Goal: Transaction & Acquisition: Purchase product/service

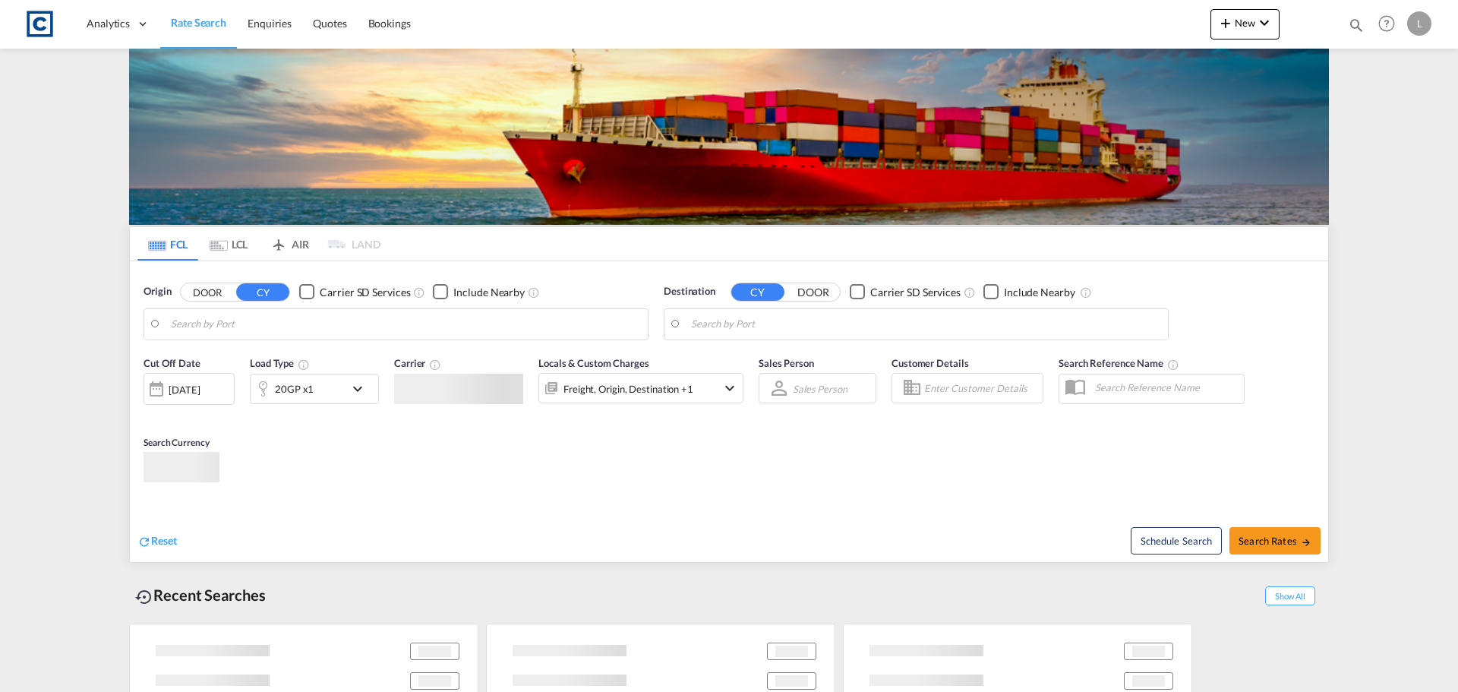
type input "GB-TR15, [GEOGRAPHIC_DATA]"
type input "[GEOGRAPHIC_DATA], [GEOGRAPHIC_DATA]"
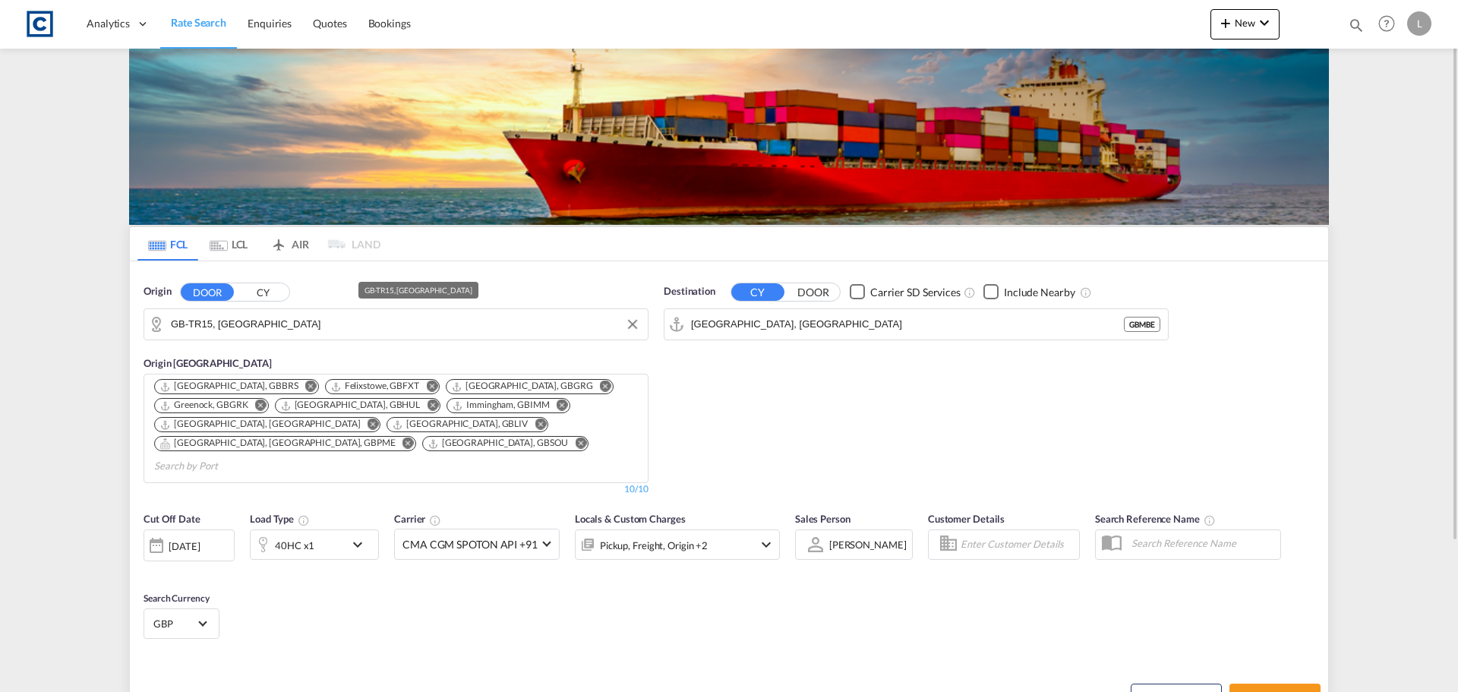
click at [248, 325] on input "GB-TR15, [GEOGRAPHIC_DATA]" at bounding box center [405, 324] width 469 height 23
type input "h"
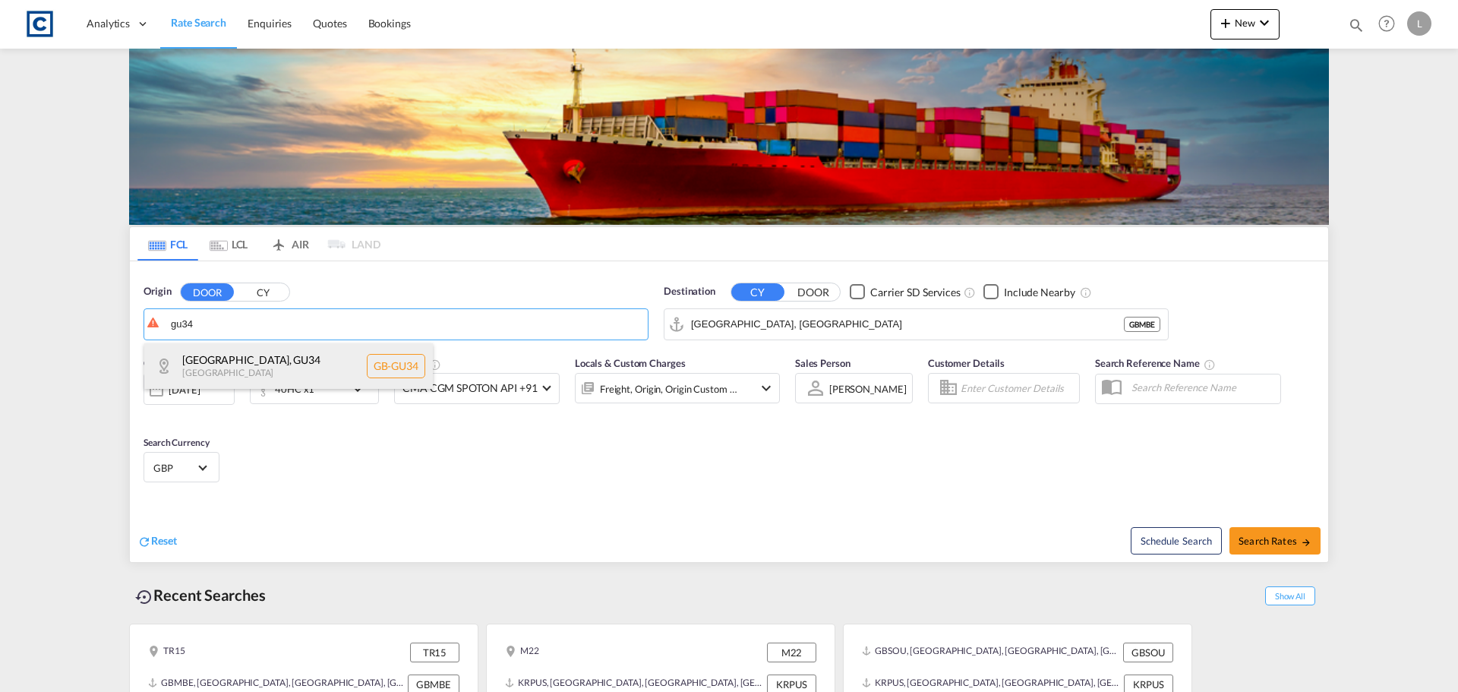
click at [251, 368] on div "[GEOGRAPHIC_DATA] [GEOGRAPHIC_DATA]-GU34" at bounding box center [288, 366] width 289 height 46
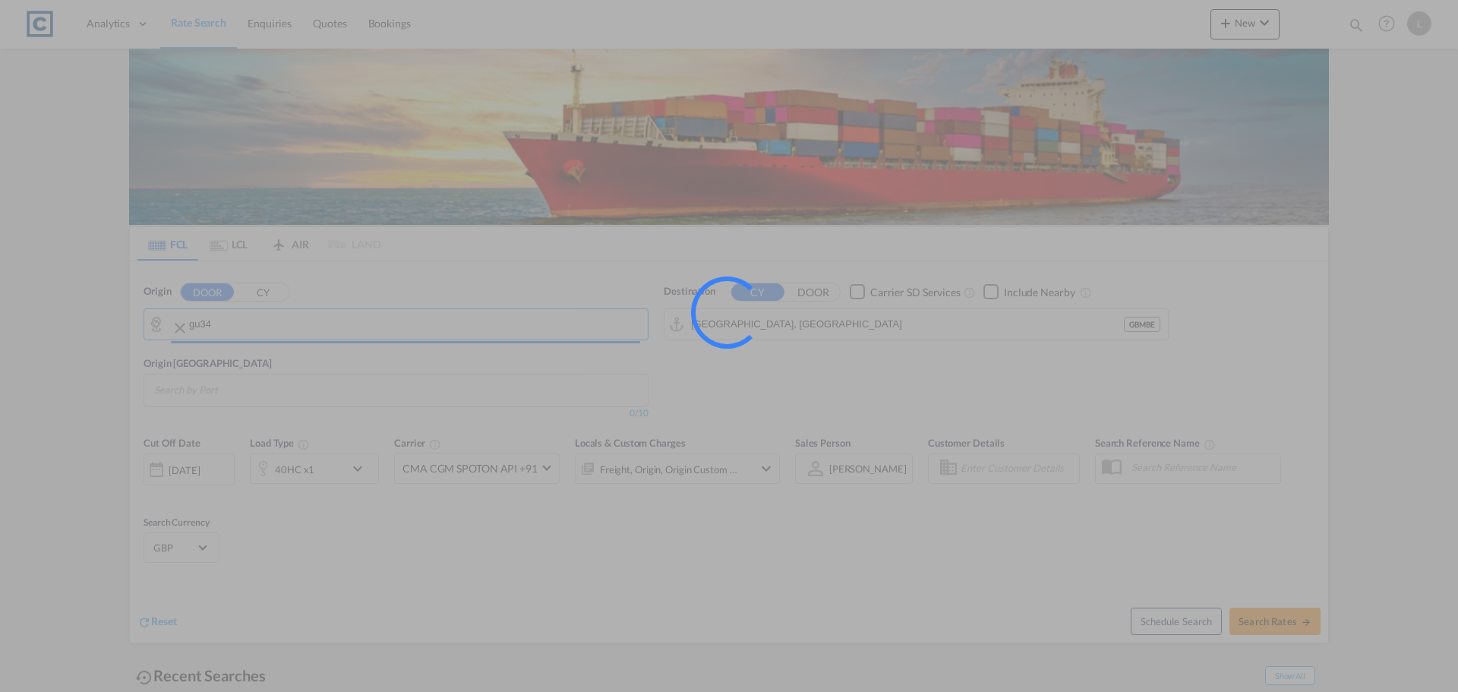
type input "GB-GU34, [GEOGRAPHIC_DATA]"
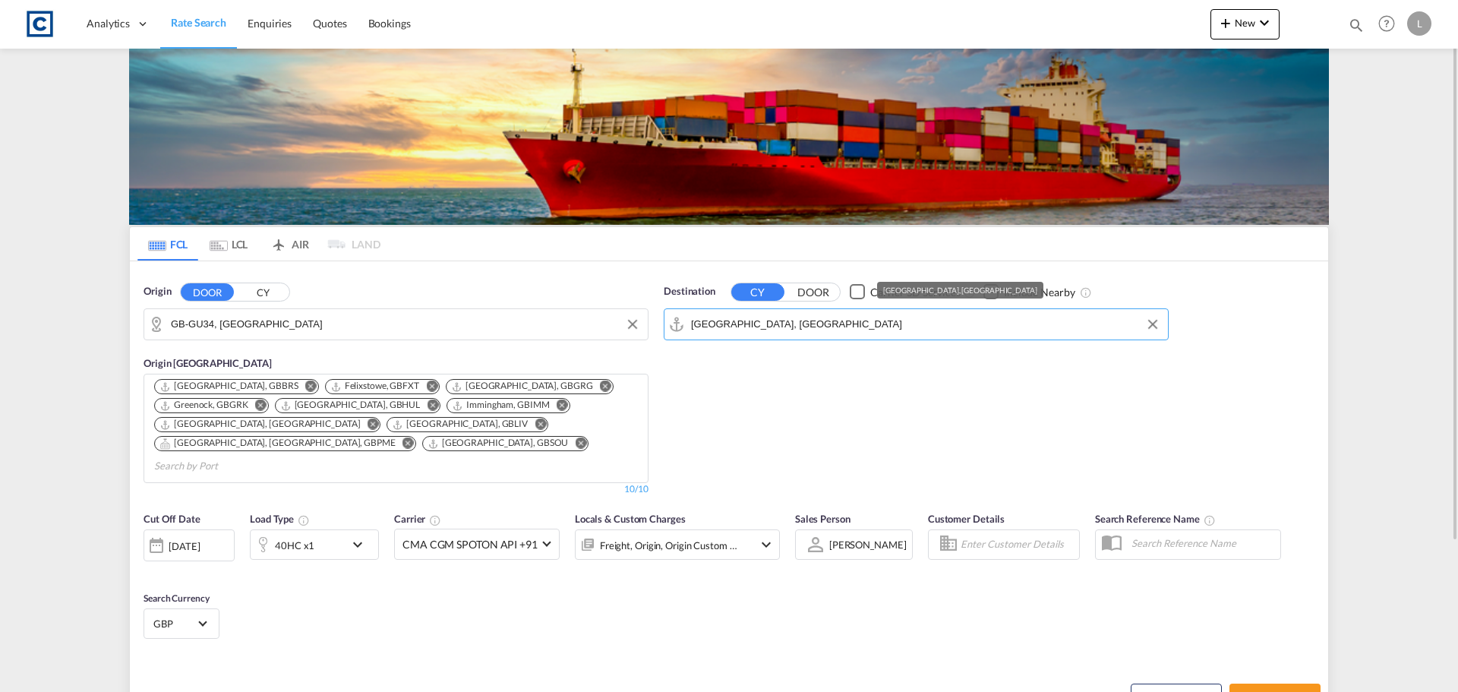
click at [761, 322] on input "[GEOGRAPHIC_DATA], [GEOGRAPHIC_DATA]" at bounding box center [925, 324] width 469 height 23
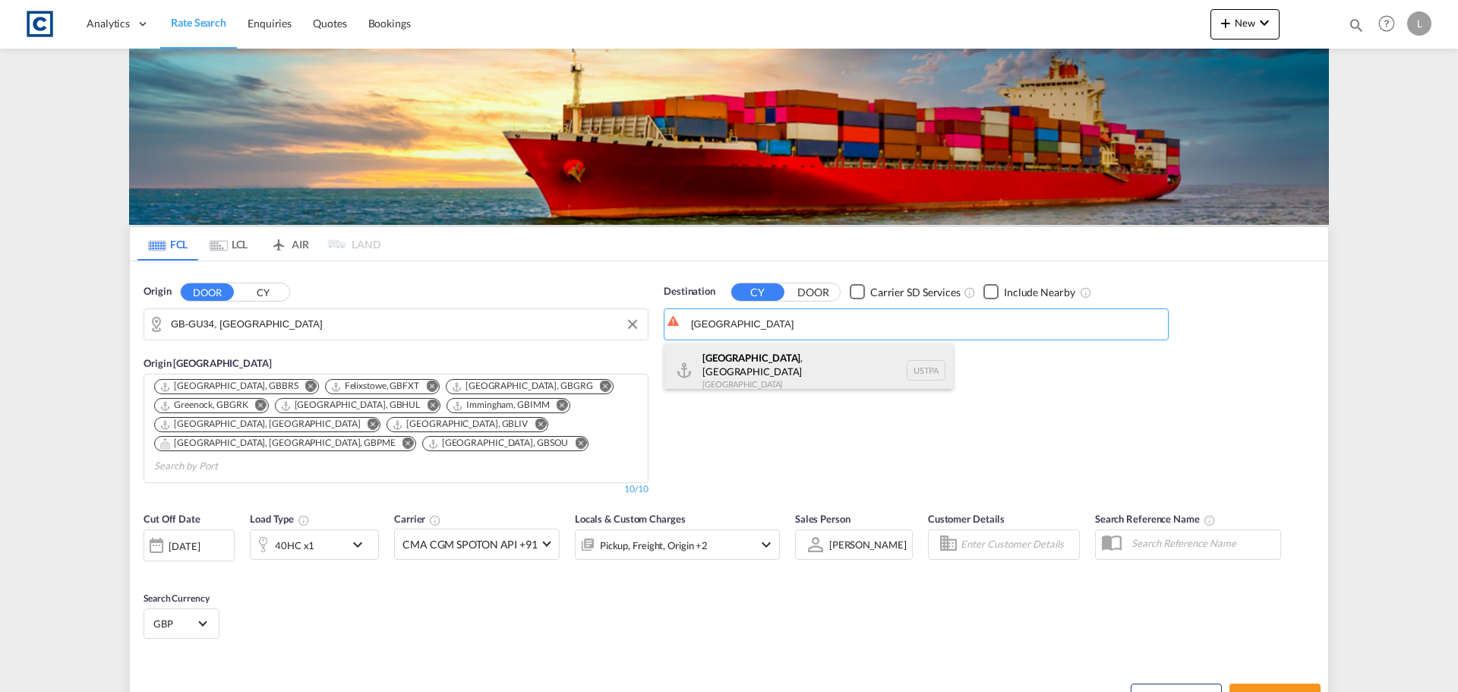
click at [791, 371] on div "[GEOGRAPHIC_DATA] , [GEOGRAPHIC_DATA] [GEOGRAPHIC_DATA] [GEOGRAPHIC_DATA]" at bounding box center [808, 370] width 289 height 55
type input "[GEOGRAPHIC_DATA], [GEOGRAPHIC_DATA], USTPA"
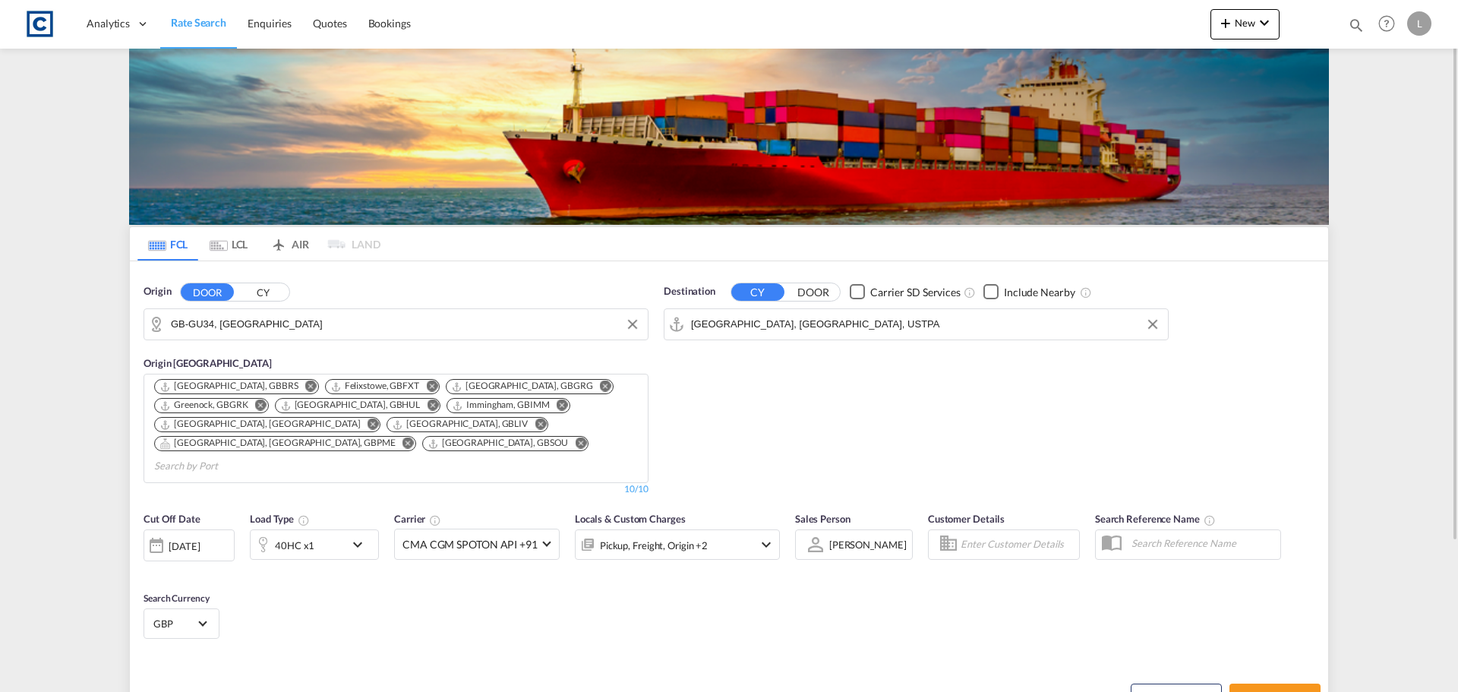
click at [320, 538] on div "40HC x1" at bounding box center [298, 544] width 94 height 30
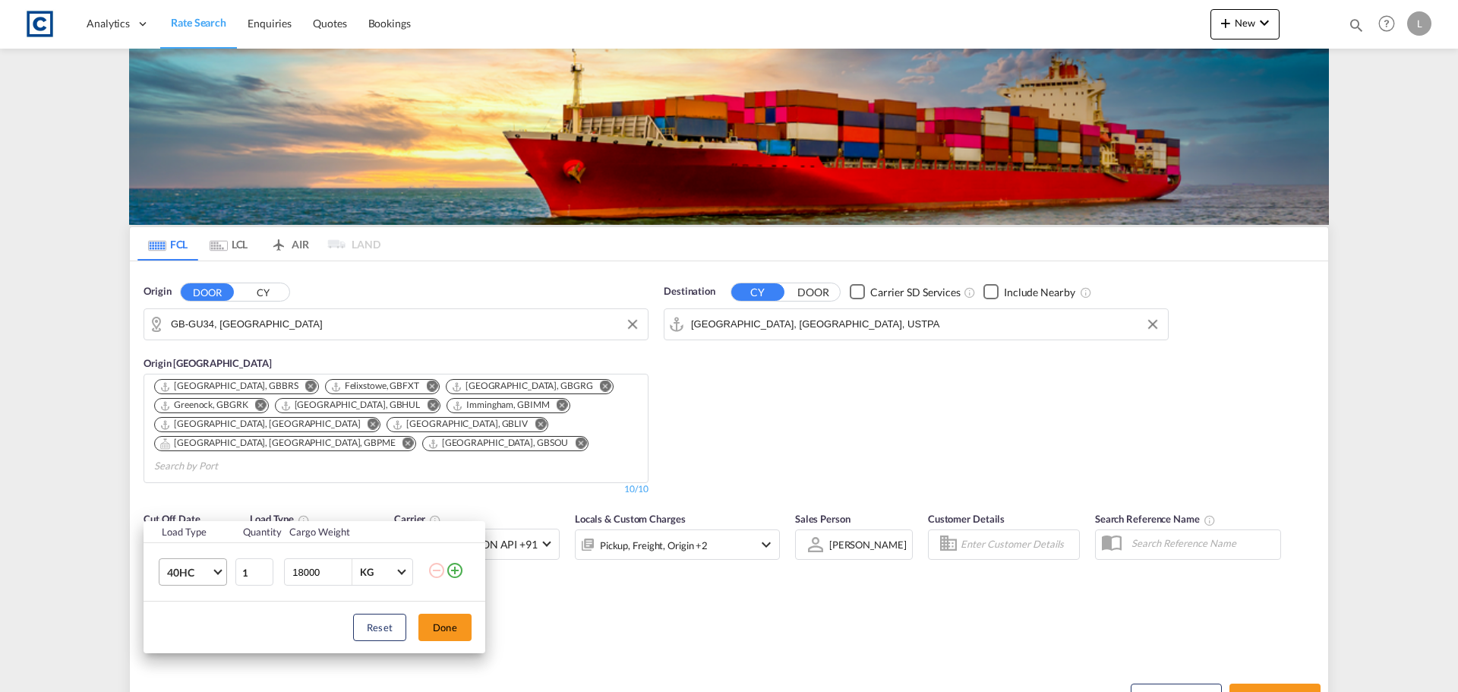
click at [200, 569] on span "40HC" at bounding box center [189, 572] width 44 height 15
click at [185, 491] on md-option "20GP" at bounding box center [206, 499] width 103 height 36
click at [444, 623] on button "Done" at bounding box center [444, 627] width 53 height 27
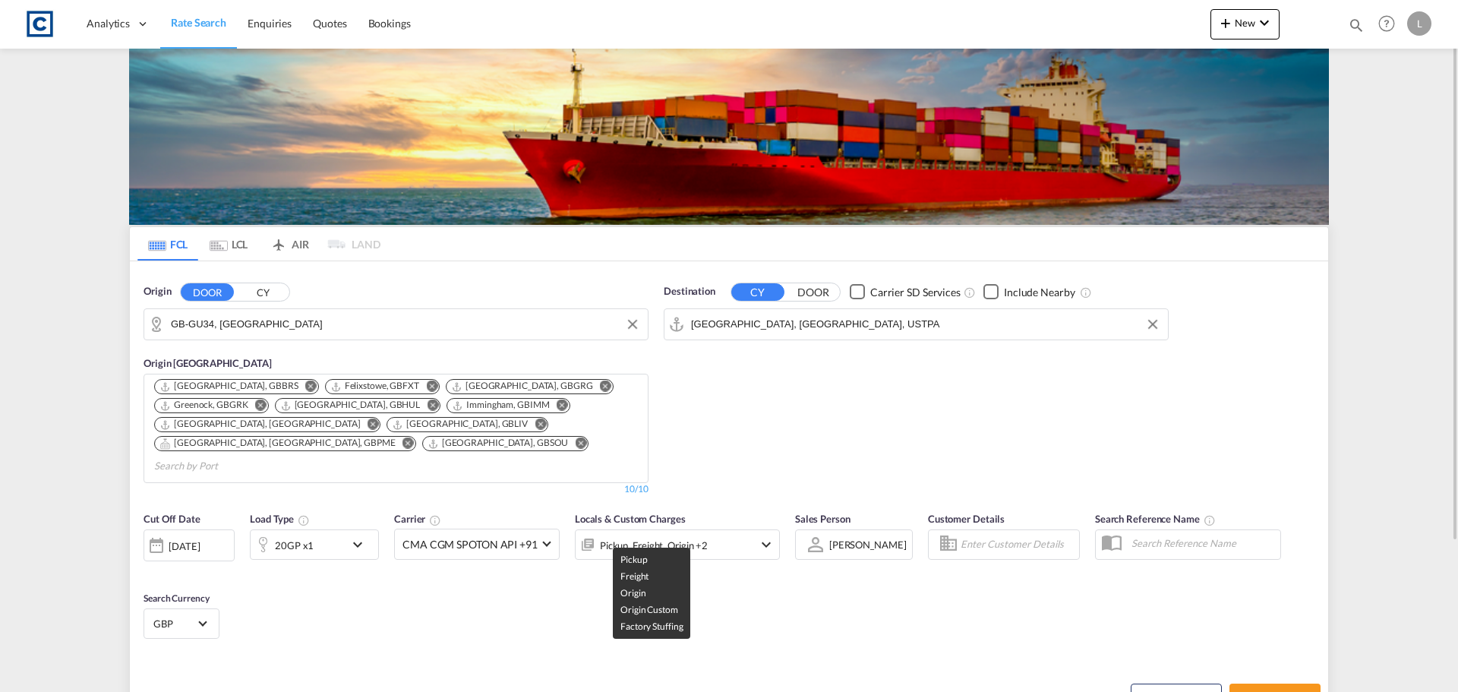
click at [695, 535] on div "Pickup, Freight, Origin +2" at bounding box center [654, 545] width 108 height 21
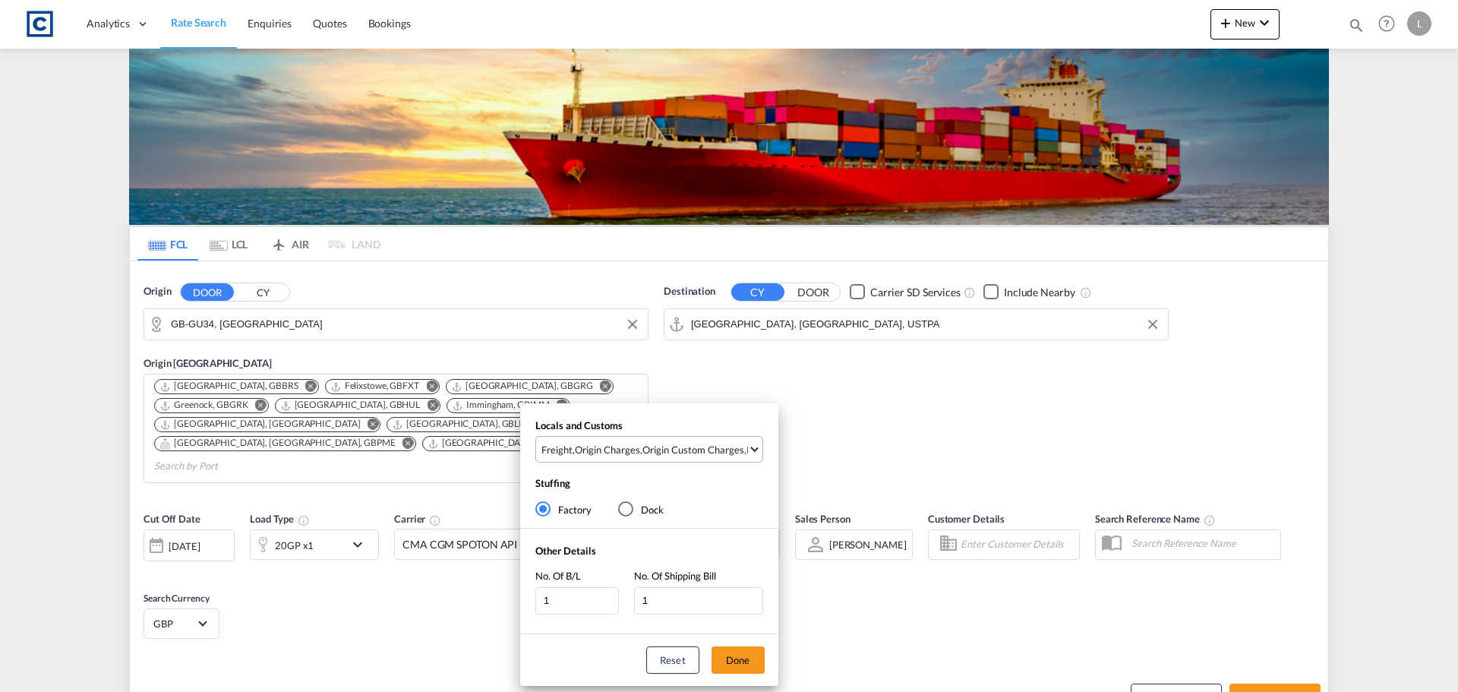
click at [726, 446] on div "Origin Custom Charges" at bounding box center [693, 450] width 102 height 14
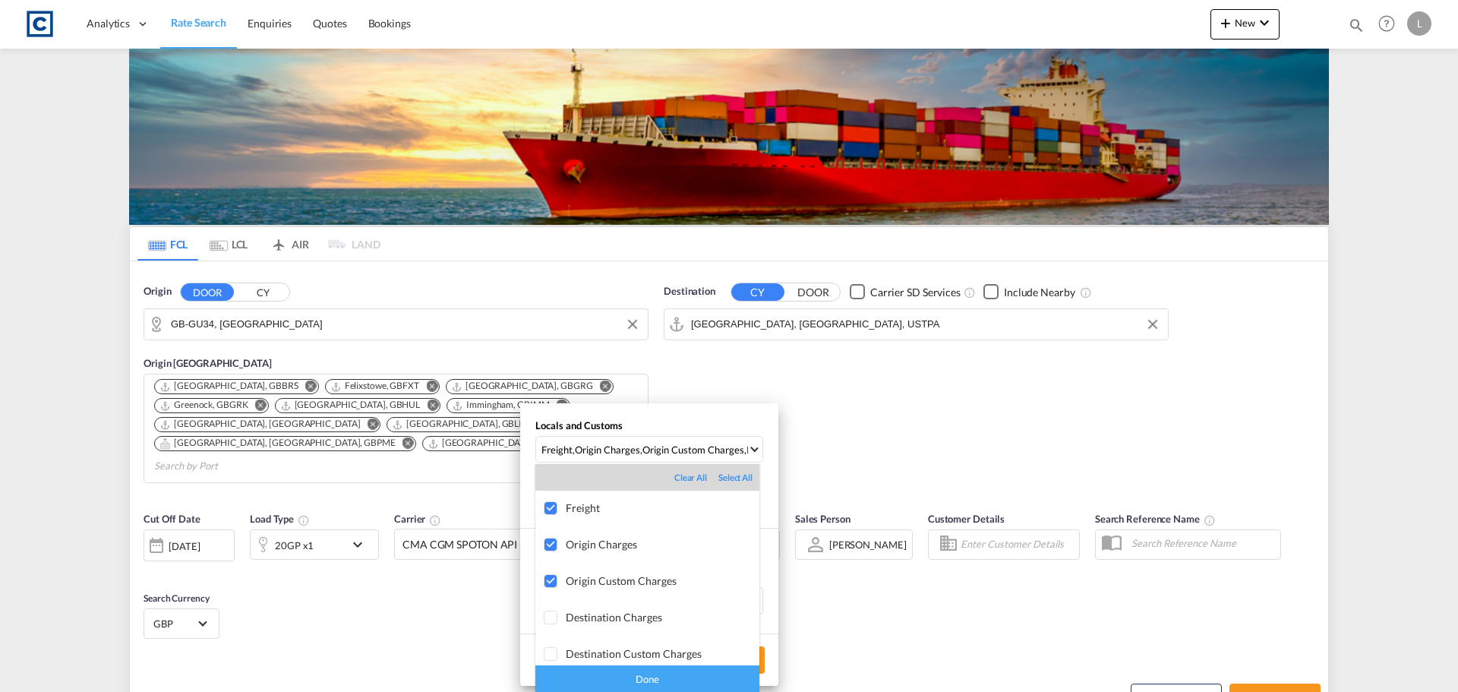
click at [684, 678] on div "Done" at bounding box center [647, 678] width 224 height 27
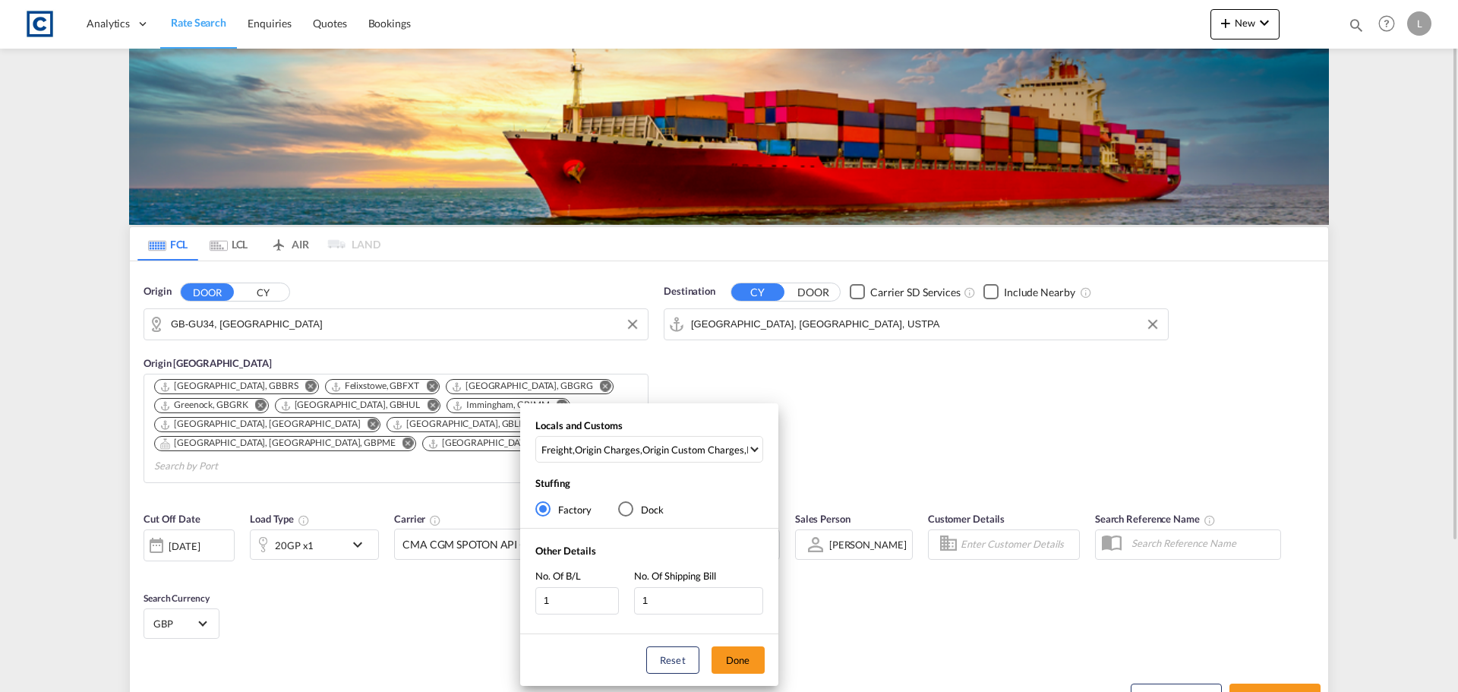
drag, startPoint x: 747, startPoint y: 653, endPoint x: 1019, endPoint y: 690, distance: 274.4
click at [752, 654] on button "Done" at bounding box center [737, 659] width 53 height 27
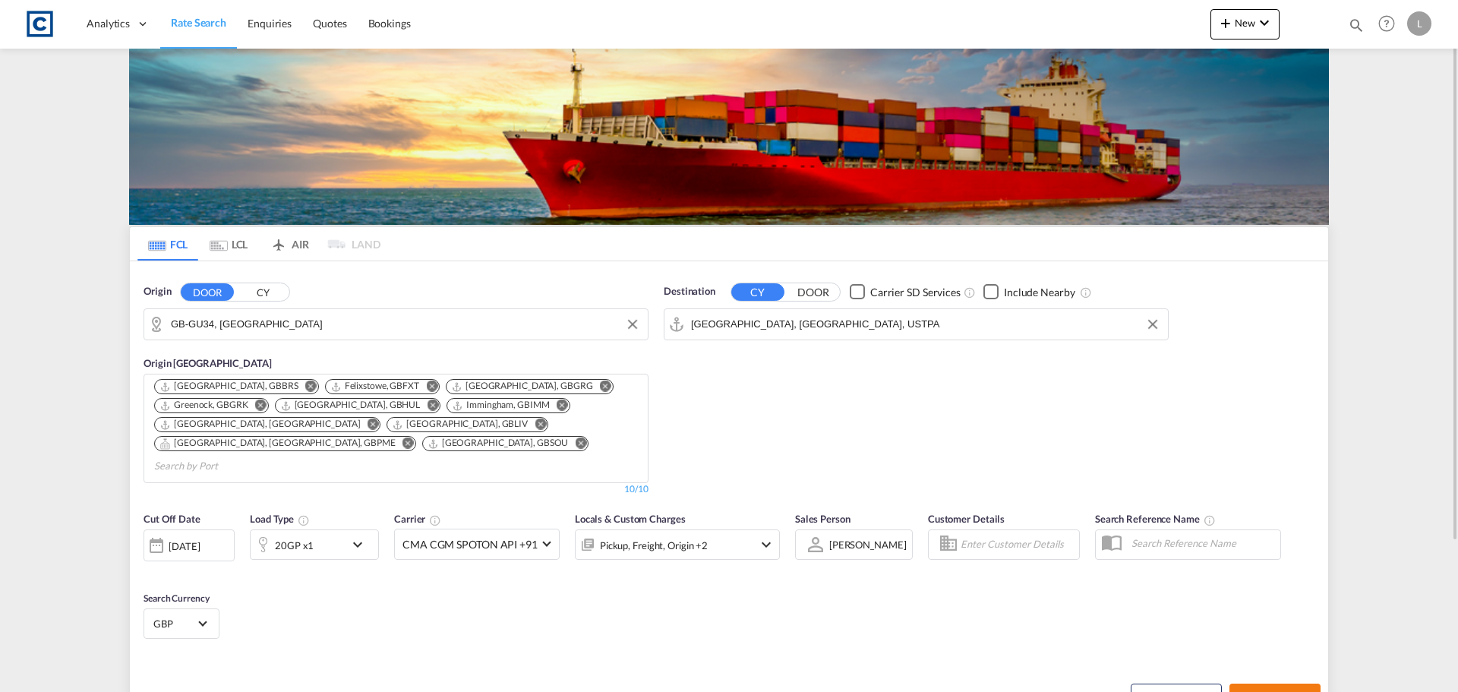
click at [1292, 691] on span "Search Rates" at bounding box center [1274, 697] width 73 height 12
type input "GU34 to USTPA / [DATE]"
